Goal: Navigation & Orientation: Find specific page/section

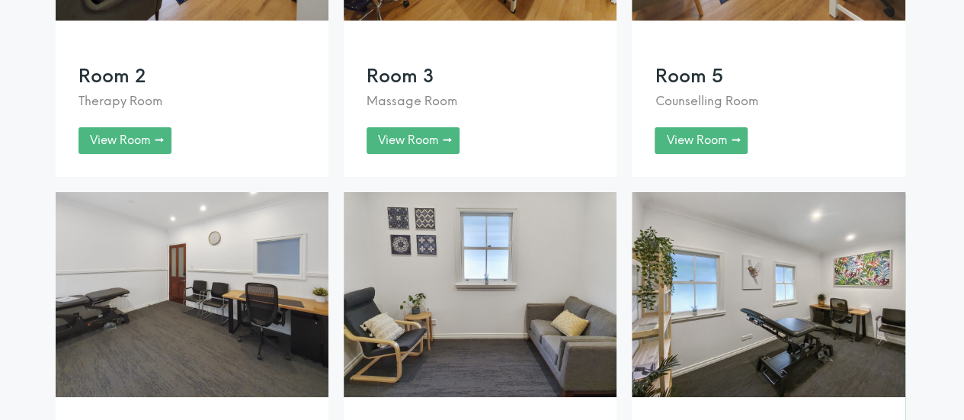
scroll to position [2667, 0]
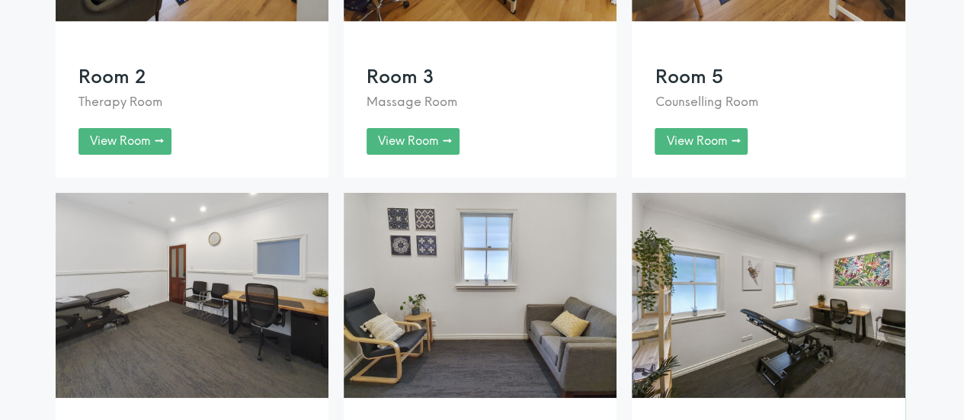
click at [766, 309] on link at bounding box center [768, 373] width 273 height 361
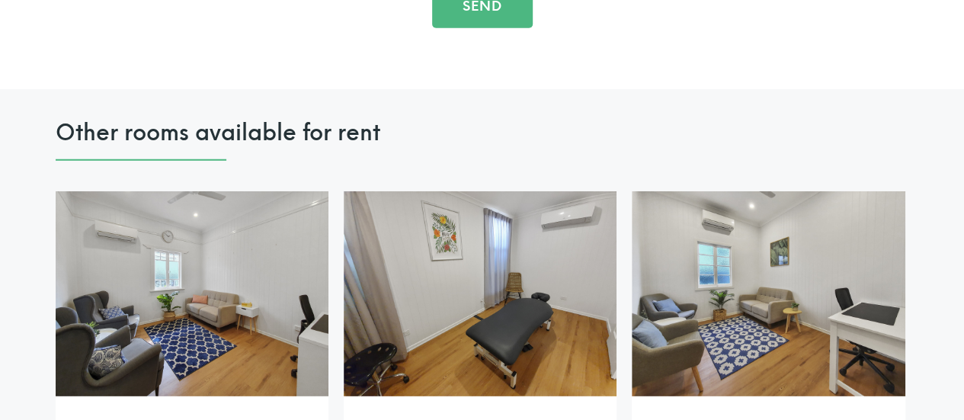
scroll to position [2031, 0]
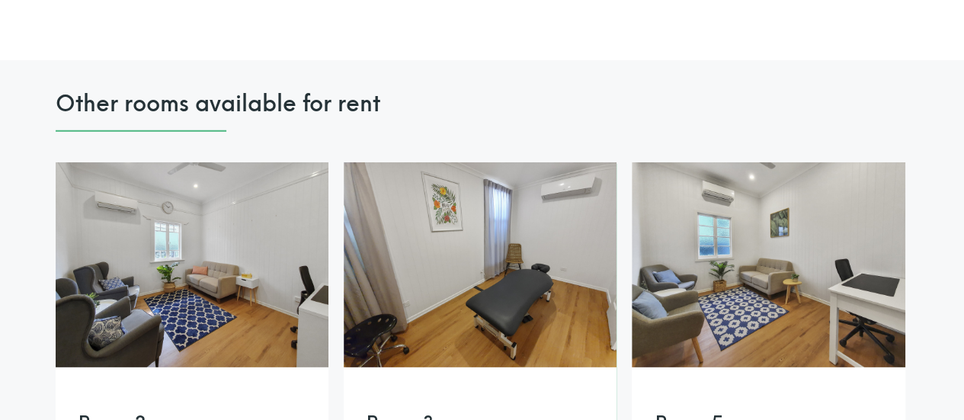
click at [433, 243] on link at bounding box center [480, 342] width 273 height 361
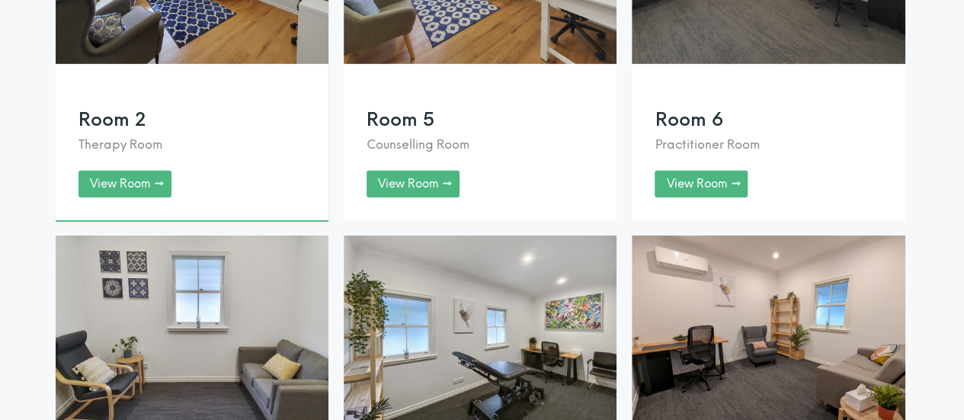
scroll to position [2539, 0]
